Goal: Information Seeking & Learning: Learn about a topic

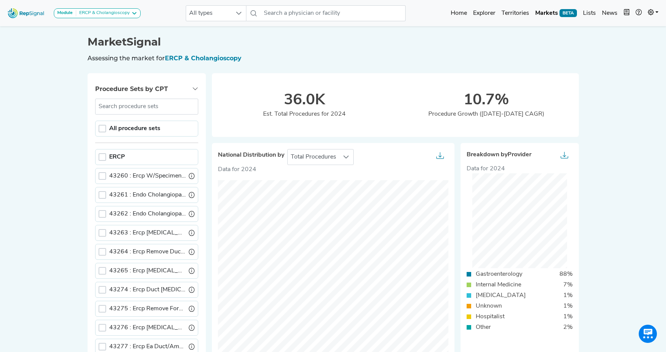
scroll to position [5, 3]
click at [575, 14] on span "BETA" at bounding box center [567, 13] width 17 height 8
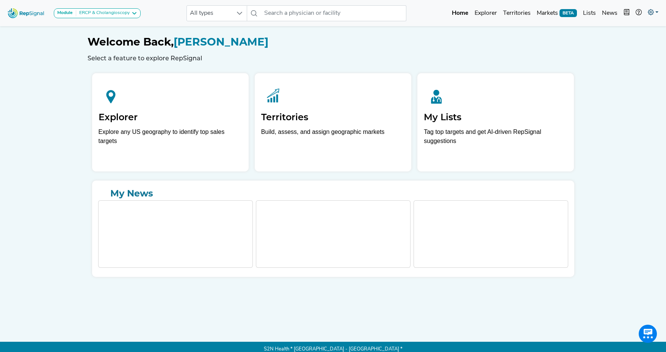
click at [651, 11] on icon at bounding box center [651, 12] width 6 height 6
click at [611, 49] on link "Admin" at bounding box center [631, 47] width 60 height 15
click at [490, 12] on link "Explorer" at bounding box center [485, 13] width 28 height 15
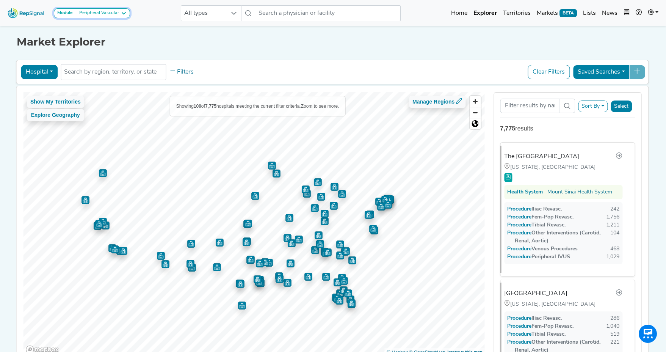
click at [112, 13] on div "Peripheral Vascular" at bounding box center [97, 13] width 43 height 6
click at [361, 32] on div "Market Explorer" at bounding box center [333, 36] width 633 height 24
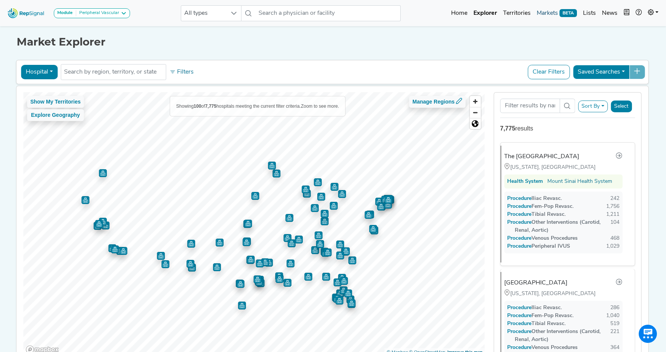
click at [552, 18] on link "Markets BETA" at bounding box center [557, 13] width 46 height 15
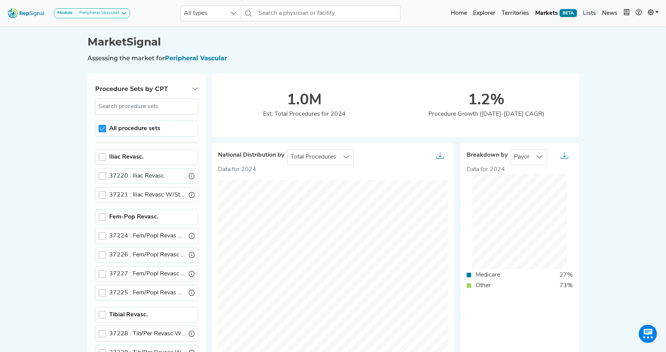
click at [122, 18] on div "Module Peripheral Vascular Coronary Vascular Peripheral Vascular" at bounding box center [69, 13] width 128 height 20
click at [117, 14] on div "Peripheral Vascular" at bounding box center [97, 13] width 43 height 6
click at [99, 28] on link "Coronary Vascular" at bounding box center [84, 27] width 60 height 11
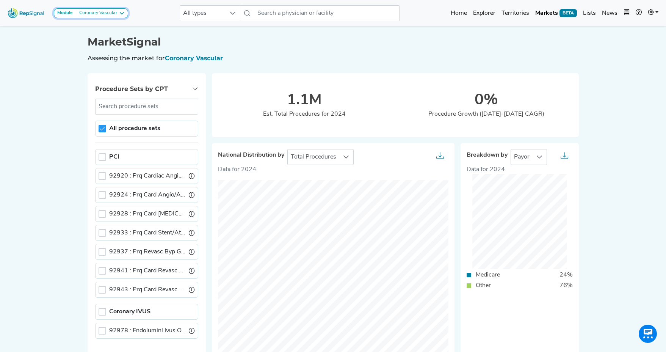
click at [112, 15] on div "Coronary Vascular" at bounding box center [96, 13] width 41 height 6
click at [102, 37] on link "Peripheral Vascular" at bounding box center [84, 38] width 60 height 11
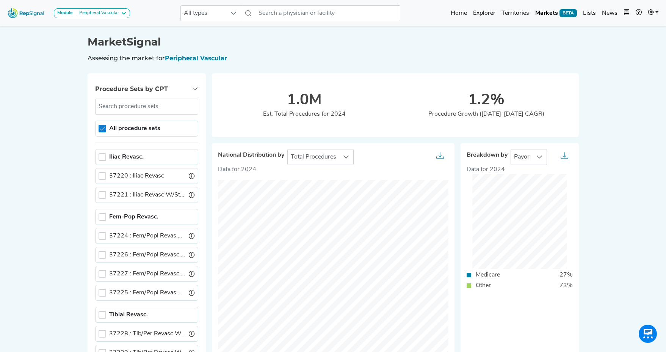
click at [105, 132] on div at bounding box center [103, 129] width 8 height 8
click at [476, 11] on link "Explorer" at bounding box center [484, 13] width 28 height 15
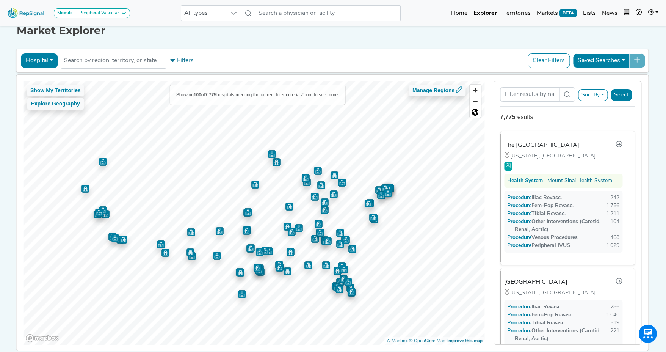
scroll to position [14, 0]
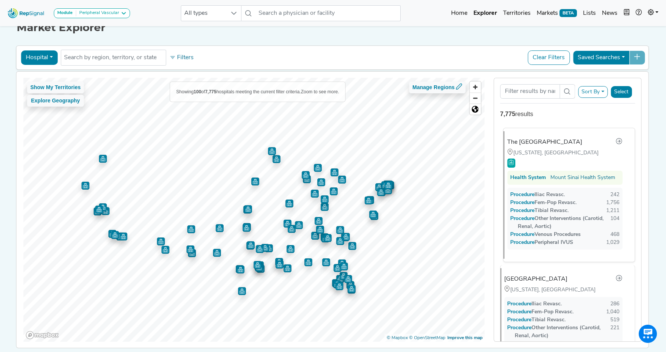
click at [524, 139] on div "The Mount Sinai Hospital" at bounding box center [544, 142] width 75 height 9
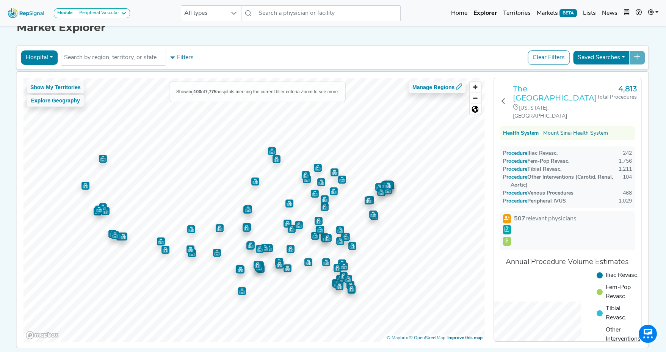
click at [525, 84] on h3 "The Mount Sinai Hospital" at bounding box center [555, 93] width 84 height 18
click at [546, 8] on link "Markets BETA" at bounding box center [557, 13] width 46 height 15
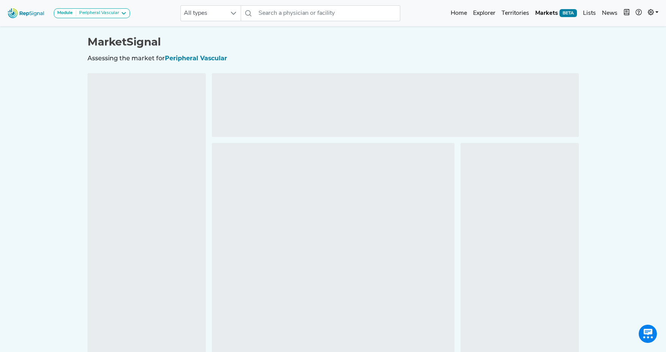
click at [124, 12] on icon at bounding box center [124, 13] width 6 height 6
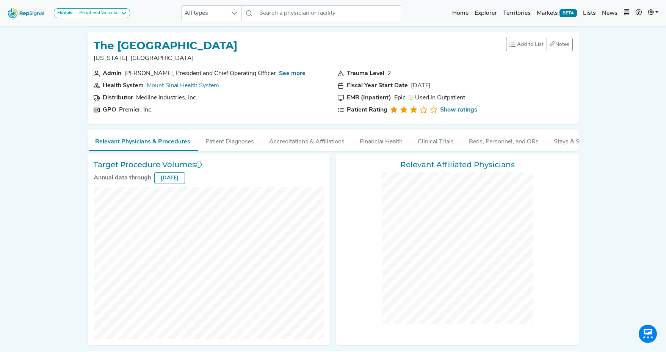
checkbox input "false"
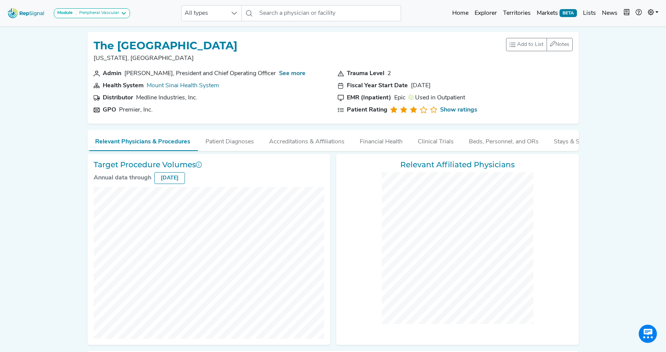
checkbox input "false"
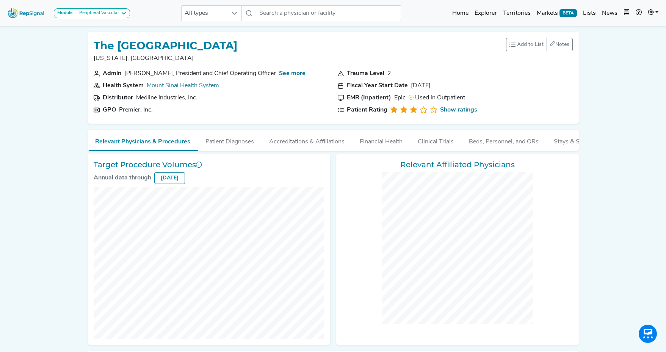
checkbox input "false"
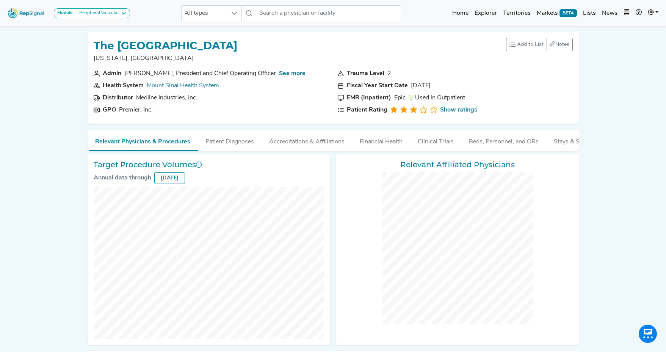
checkbox input "false"
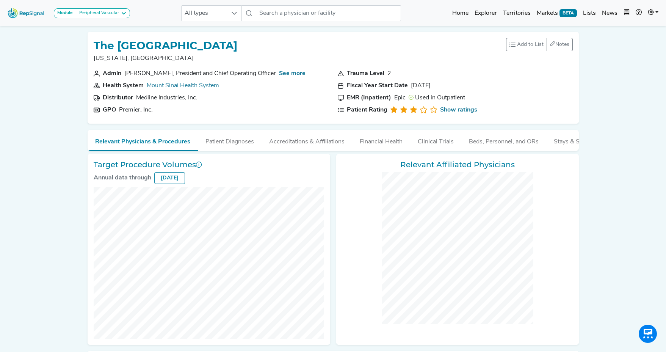
checkbox input "false"
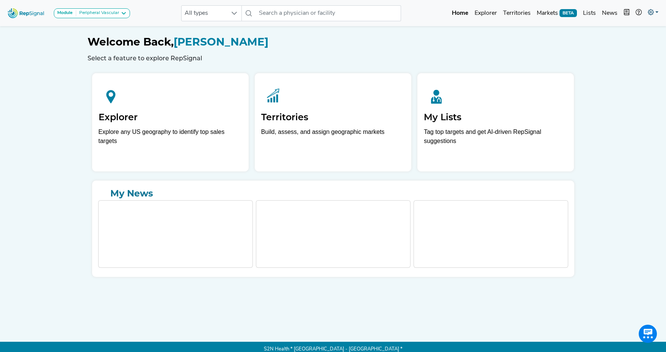
click at [648, 13] on icon at bounding box center [651, 12] width 6 height 6
click at [619, 50] on link "Admin" at bounding box center [631, 47] width 60 height 15
